Goal: Task Accomplishment & Management: Manage account settings

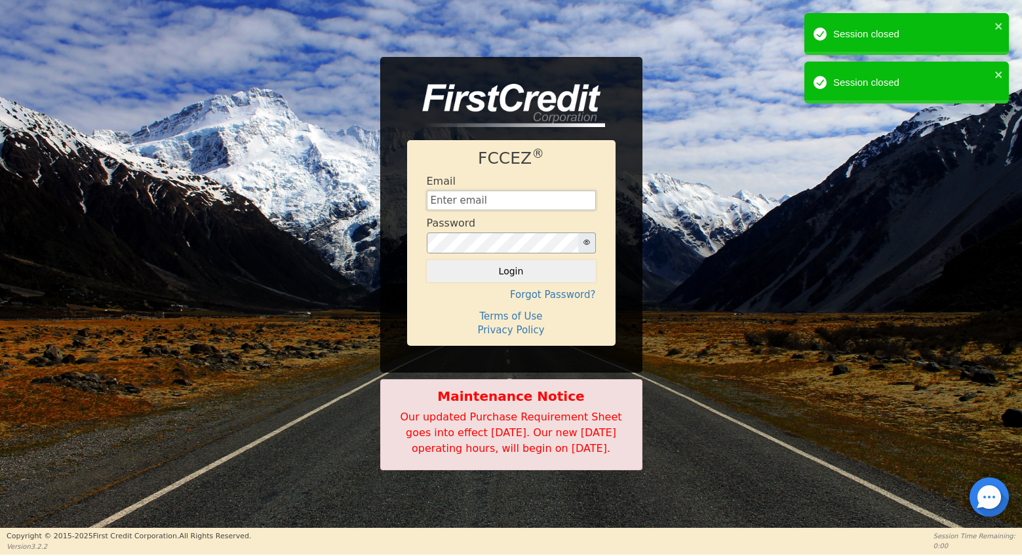
click at [467, 193] on input "text" at bounding box center [511, 201] width 169 height 20
type input "financing@showthebow.info"
click at [522, 261] on button "Login" at bounding box center [511, 271] width 169 height 22
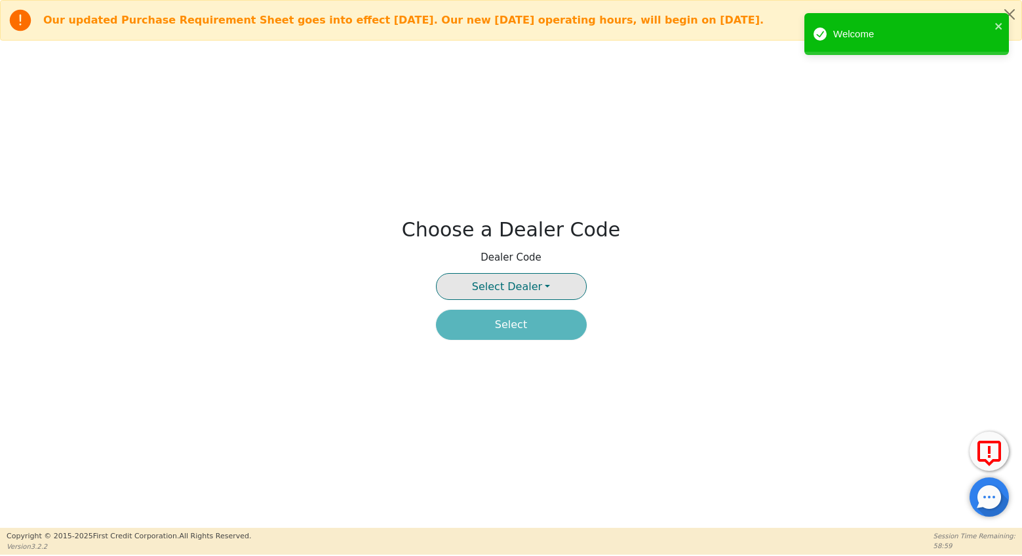
click at [535, 279] on button "Select Dealer" at bounding box center [511, 286] width 151 height 27
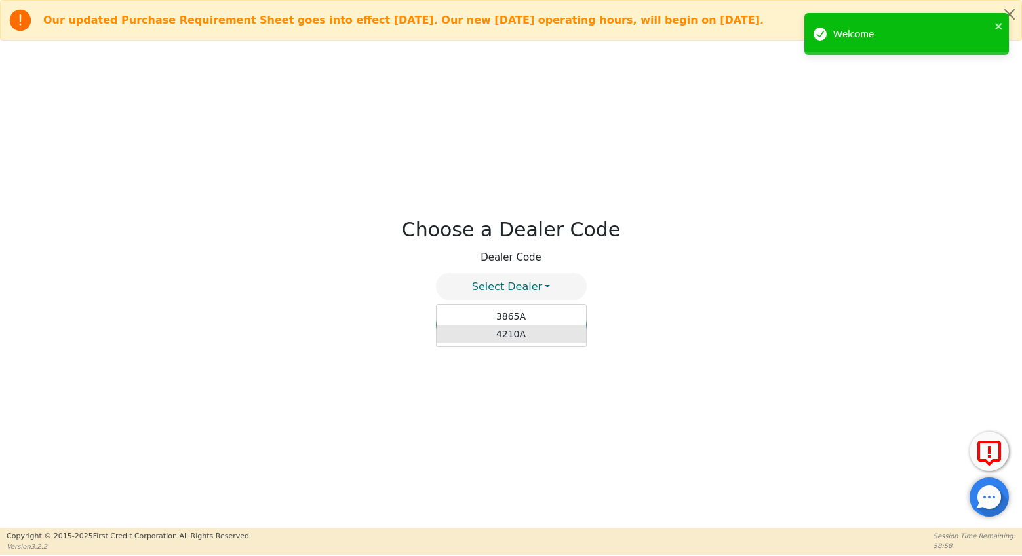
click at [503, 334] on link "4210A" at bounding box center [510, 335] width 149 height 18
click at [518, 328] on button "Select" at bounding box center [511, 325] width 151 height 30
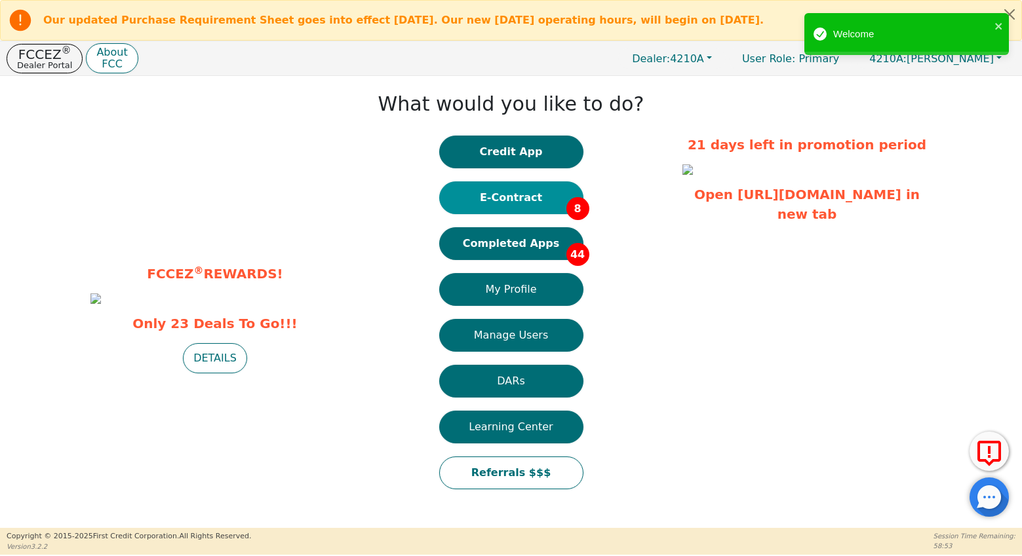
click at [509, 195] on button "E-Contract 8" at bounding box center [511, 198] width 144 height 33
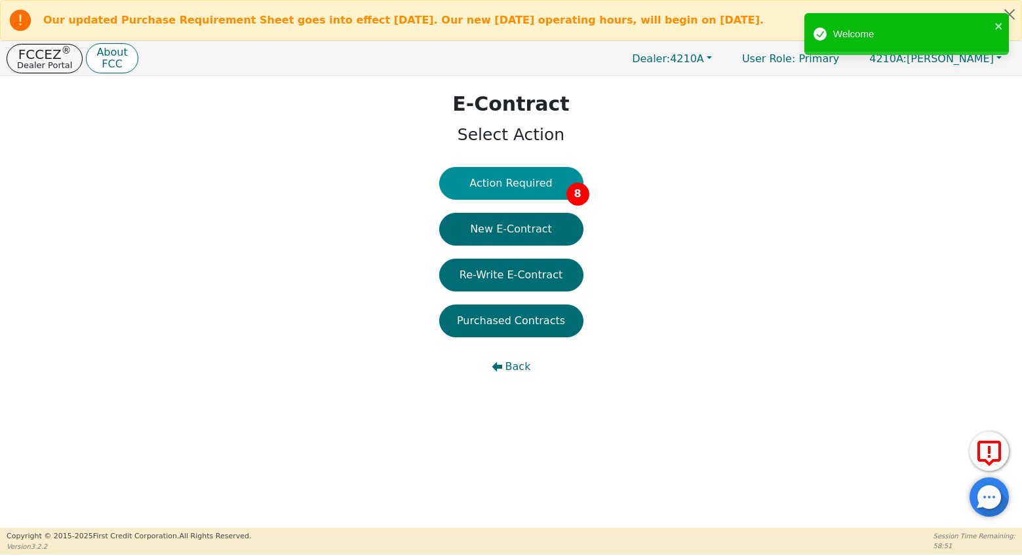
click at [518, 186] on button "Action Required 8" at bounding box center [511, 183] width 144 height 33
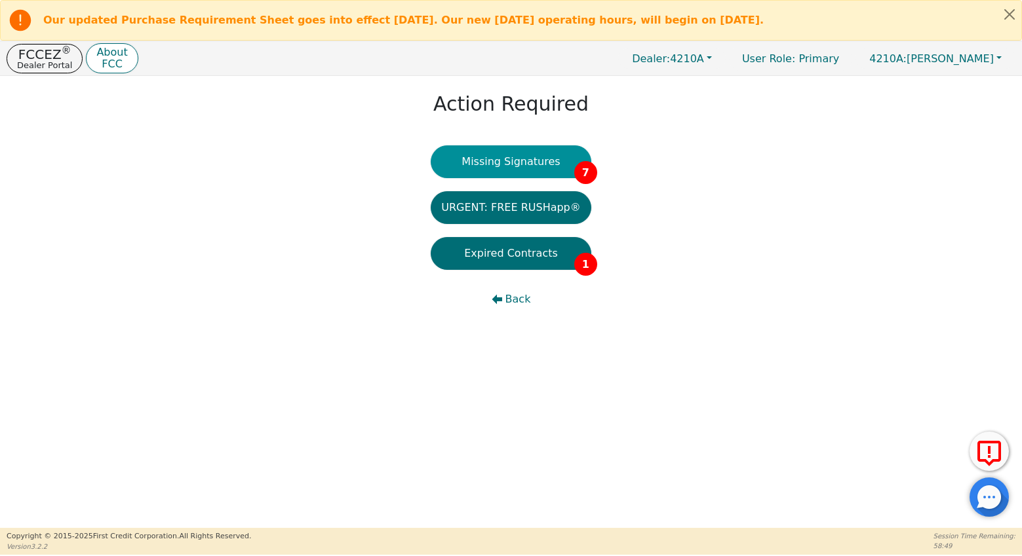
click at [514, 166] on button "Missing Signatures 7" at bounding box center [511, 161] width 161 height 33
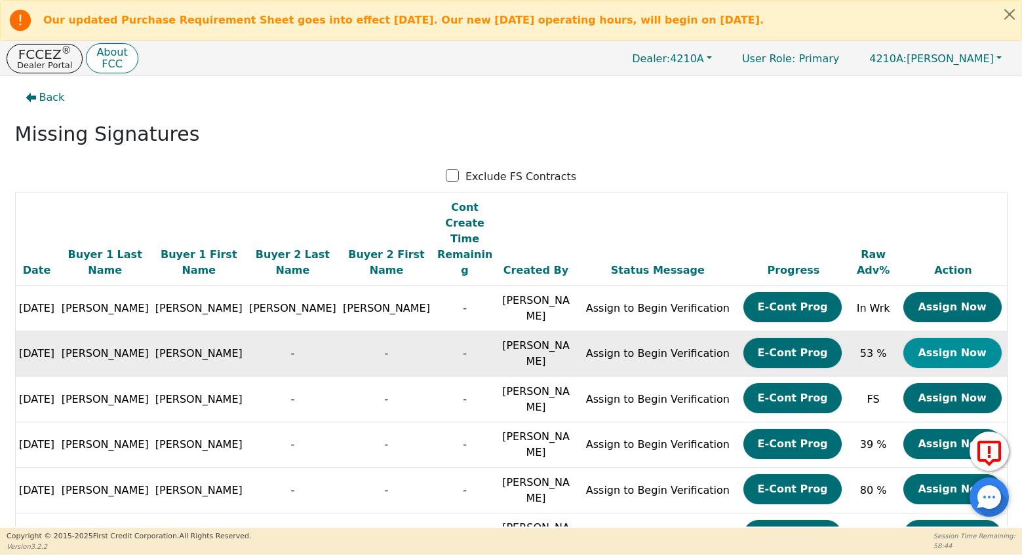
click at [936, 338] on button "Assign Now" at bounding box center [952, 353] width 98 height 30
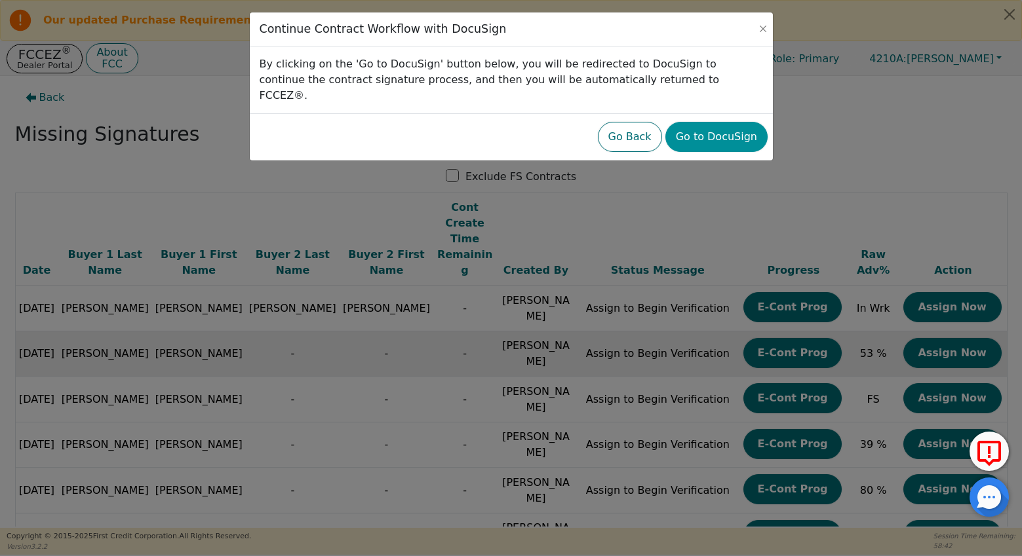
click at [720, 125] on button "Go to DocuSign" at bounding box center [716, 137] width 102 height 30
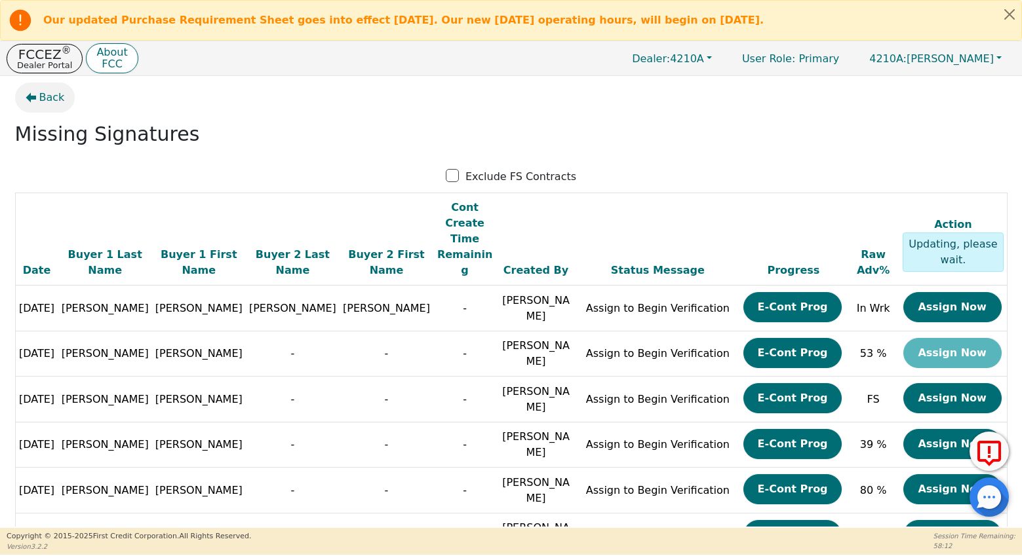
click at [53, 92] on span "Back" at bounding box center [52, 98] width 26 height 16
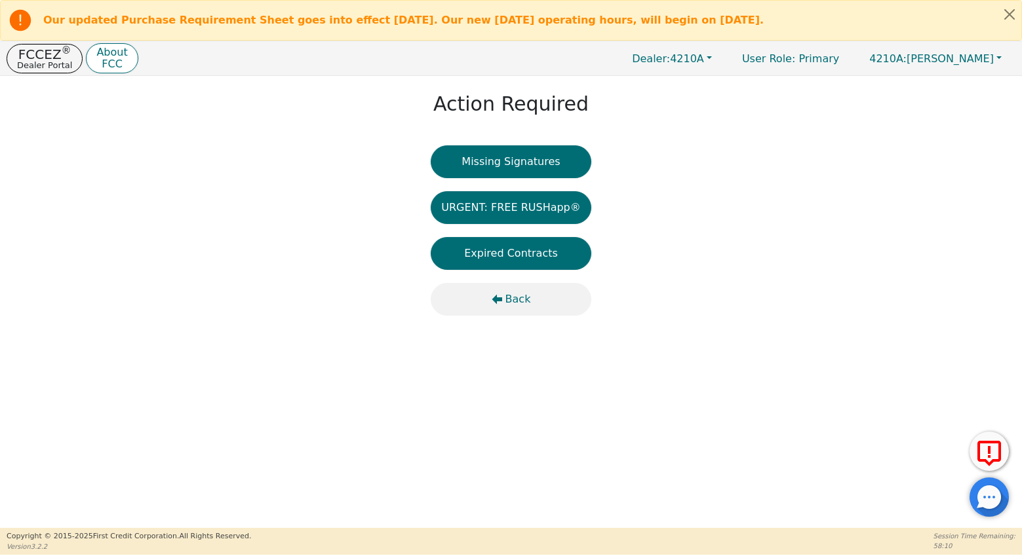
click at [499, 298] on icon "button" at bounding box center [497, 300] width 10 height 10
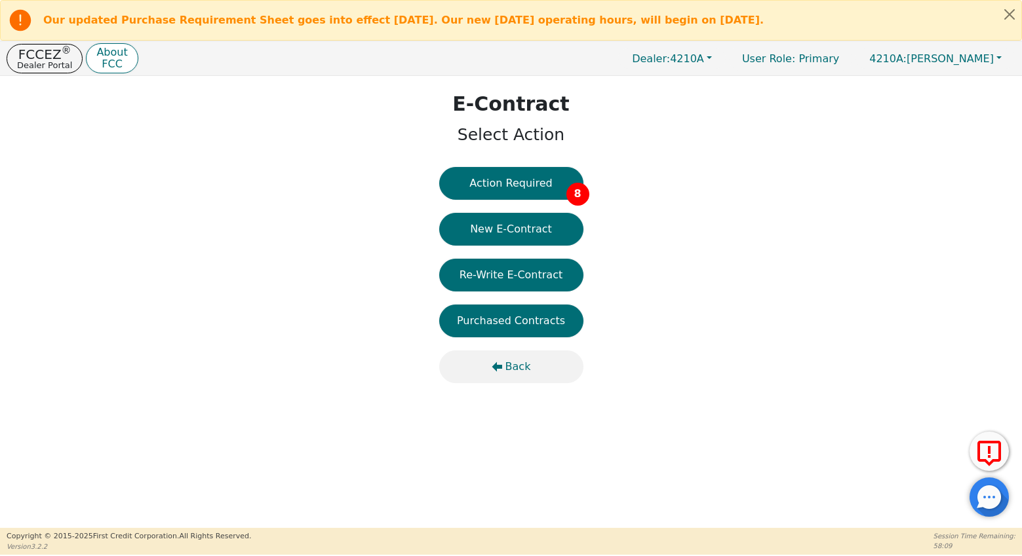
click at [527, 368] on span "Back" at bounding box center [518, 367] width 26 height 16
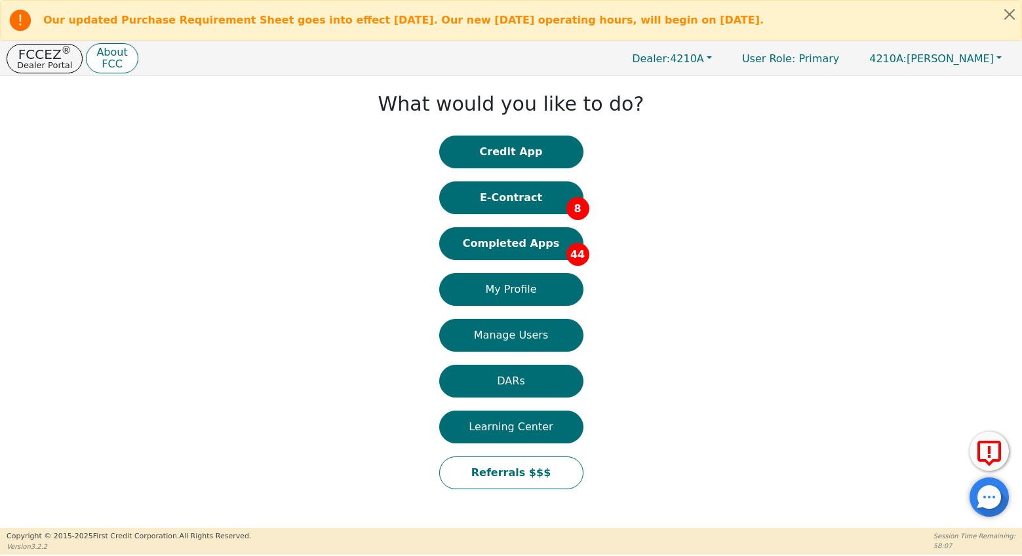
click at [511, 233] on button "Completed Apps 44" at bounding box center [511, 243] width 144 height 33
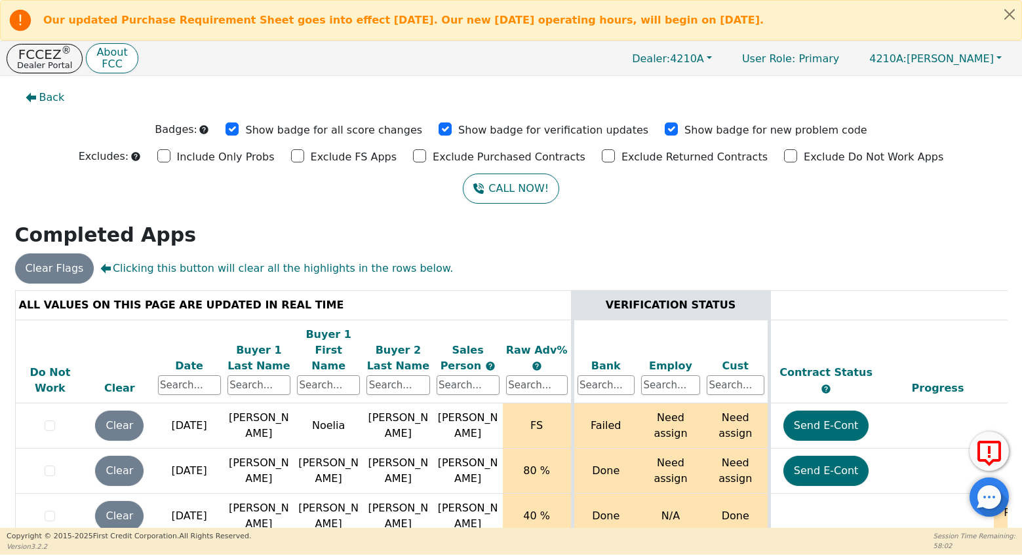
click at [198, 358] on div "Date" at bounding box center [189, 366] width 63 height 16
